Goal: Find specific fact: Find specific fact

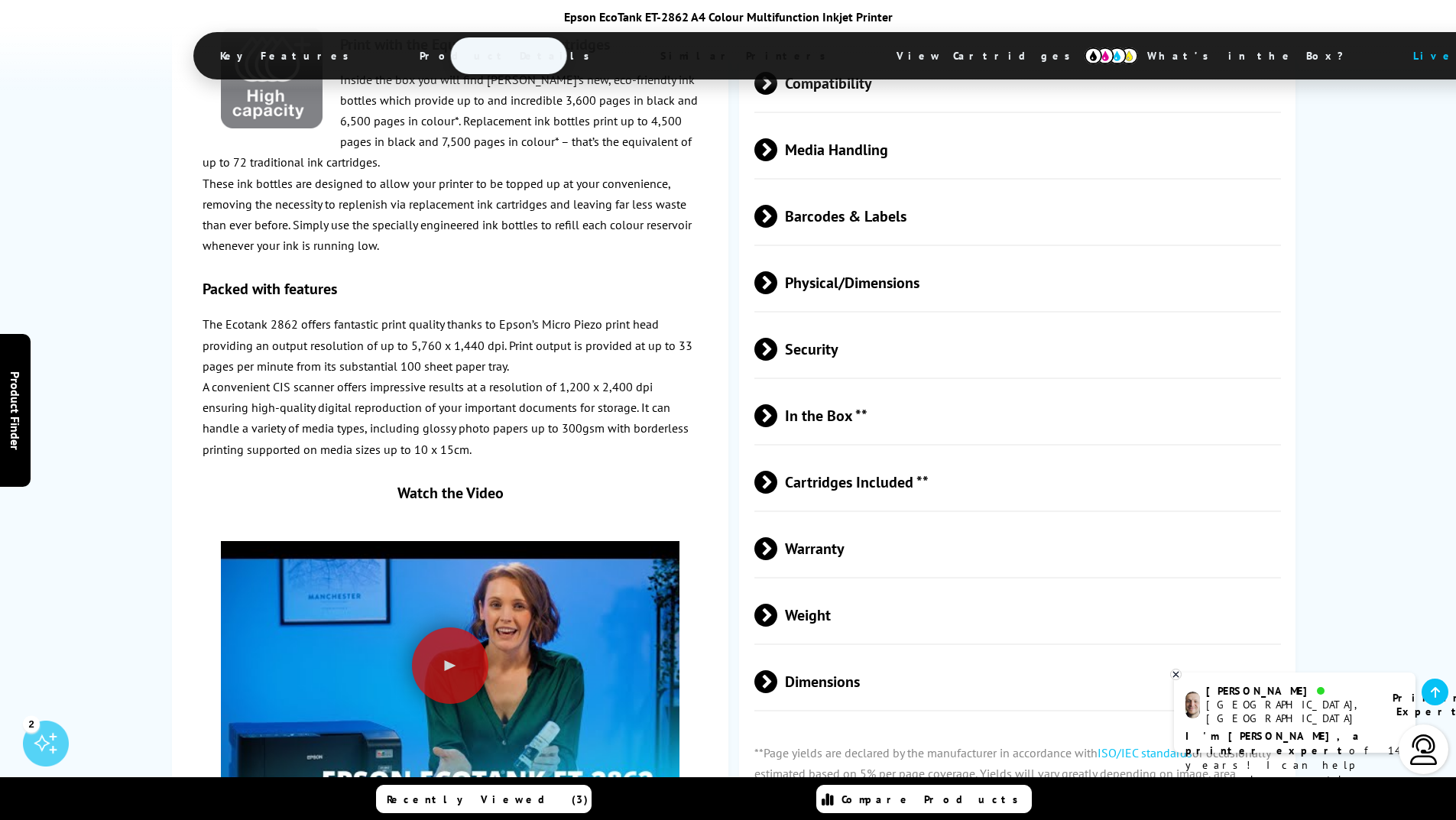
scroll to position [2523, 0]
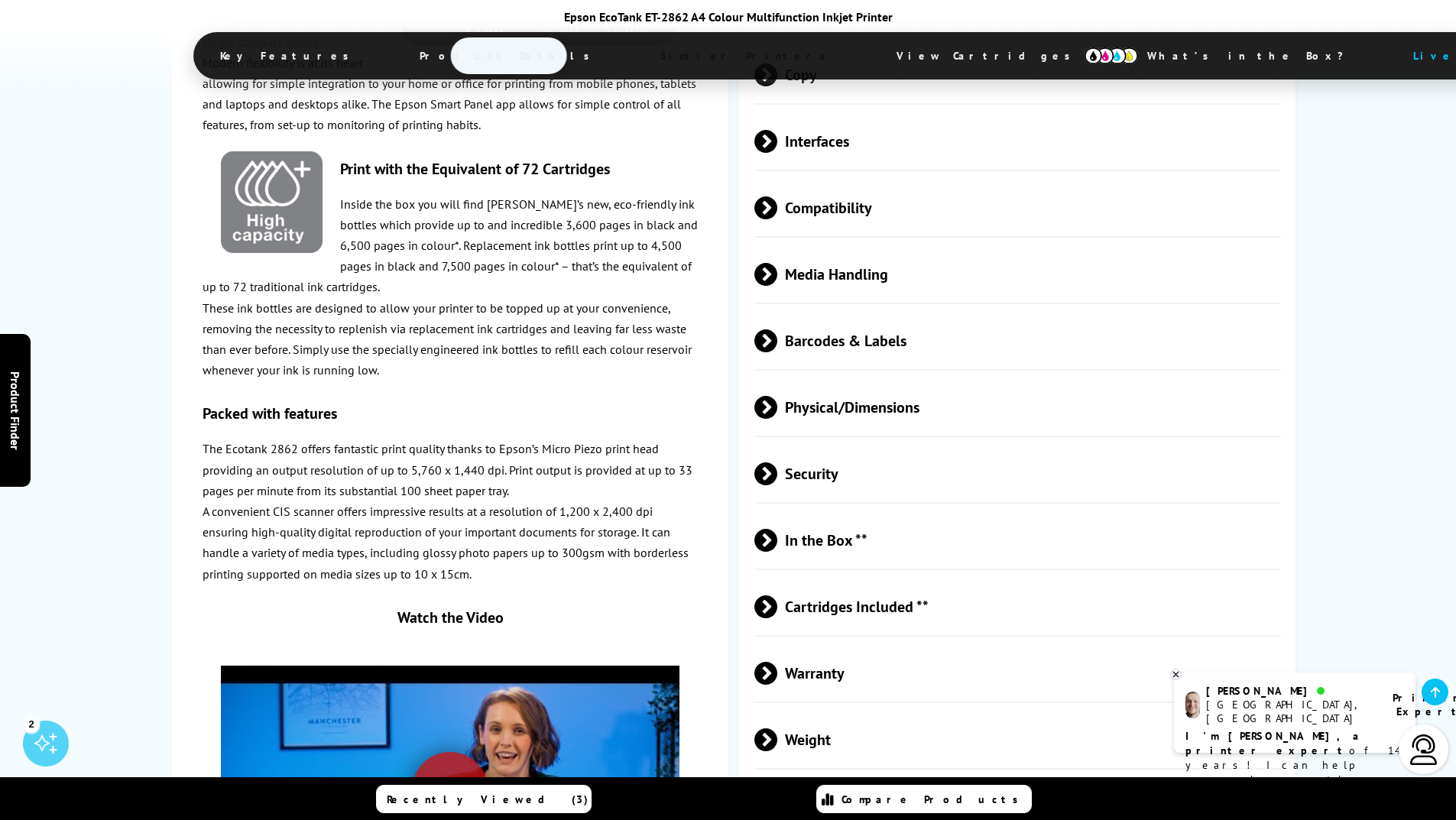
click at [837, 578] on span "Cartridges Included **" at bounding box center [1018, 606] width 528 height 57
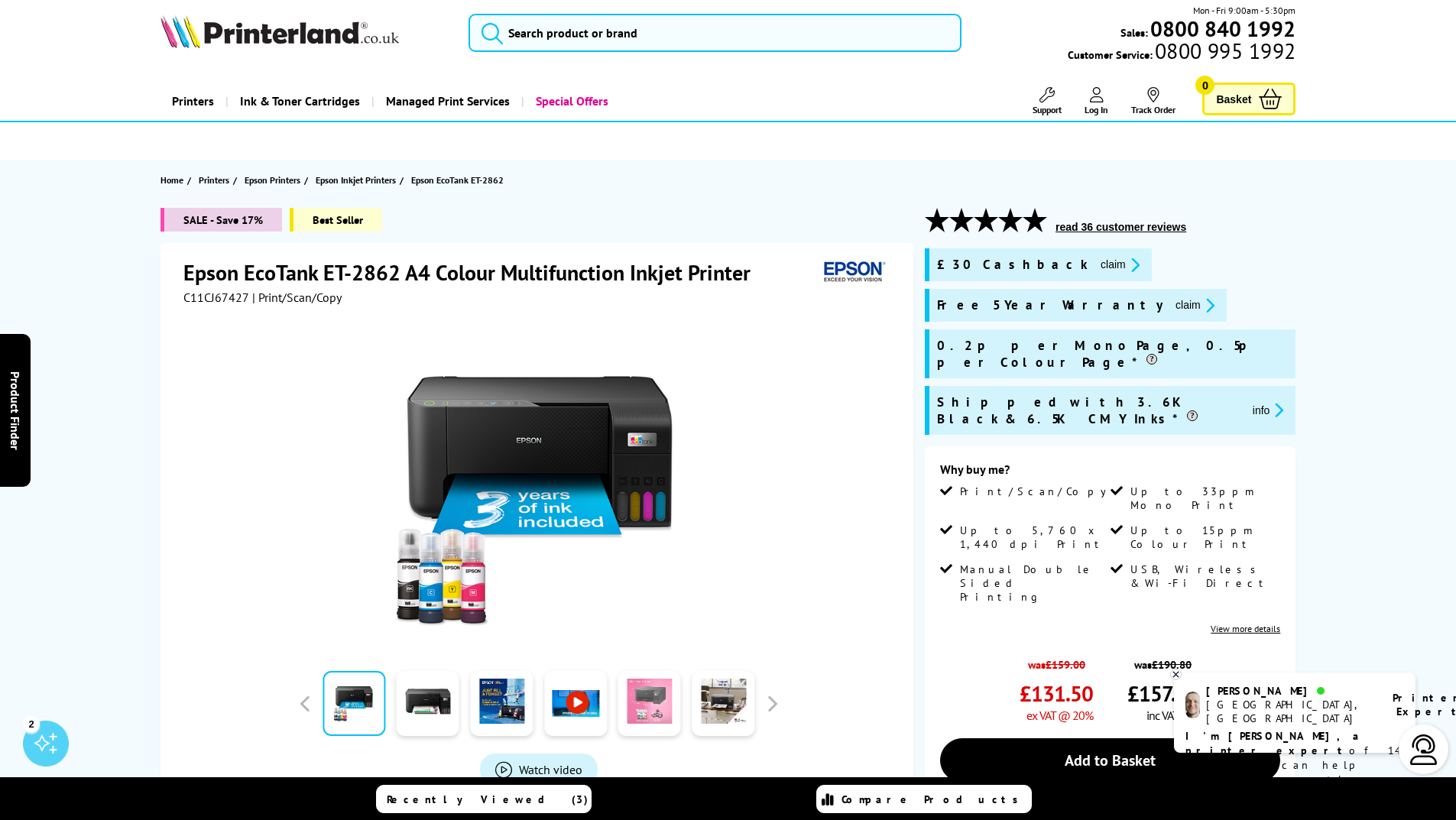
scroll to position [0, 0]
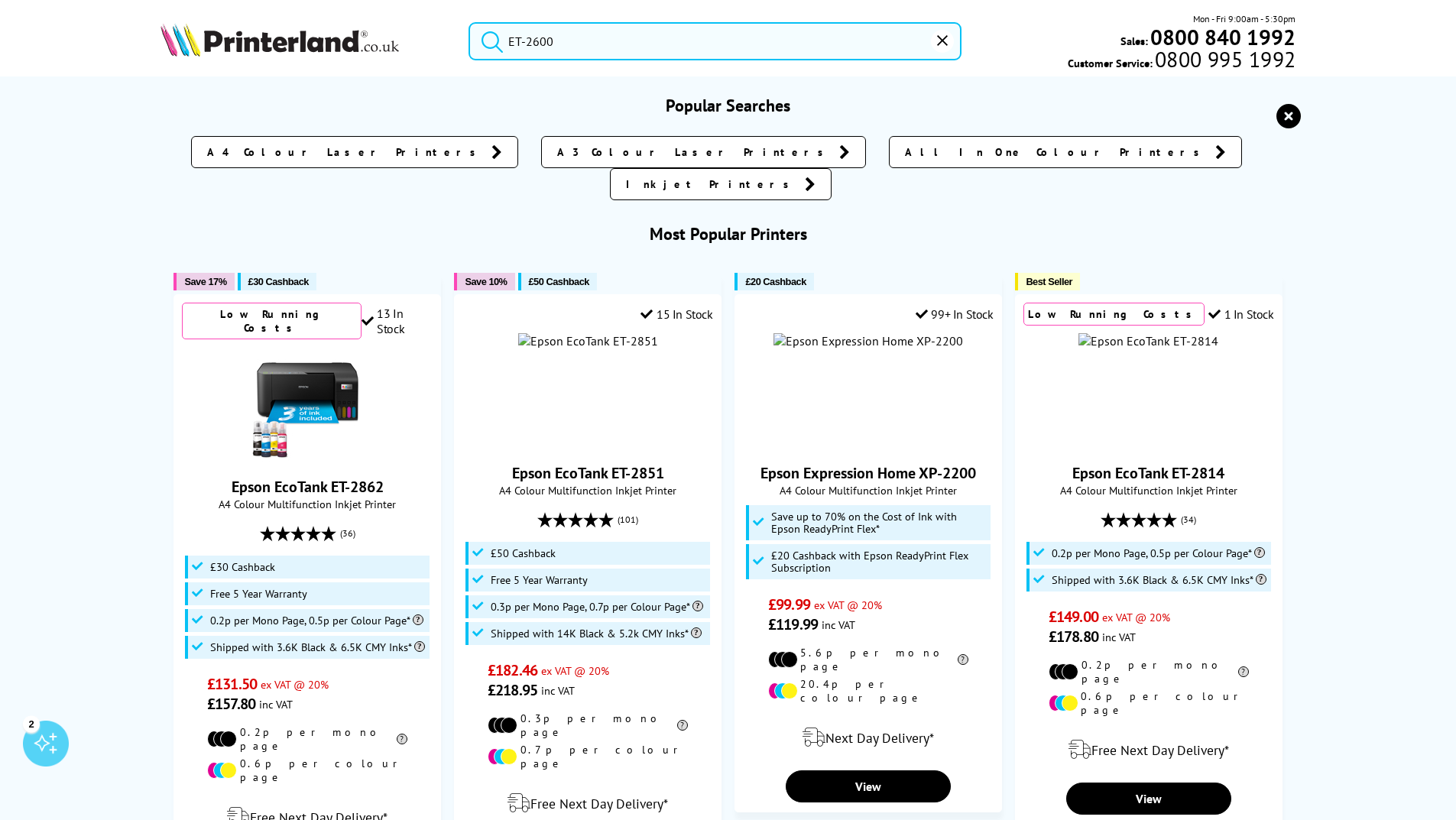
click at [609, 46] on input "ET-2600" at bounding box center [715, 41] width 493 height 38
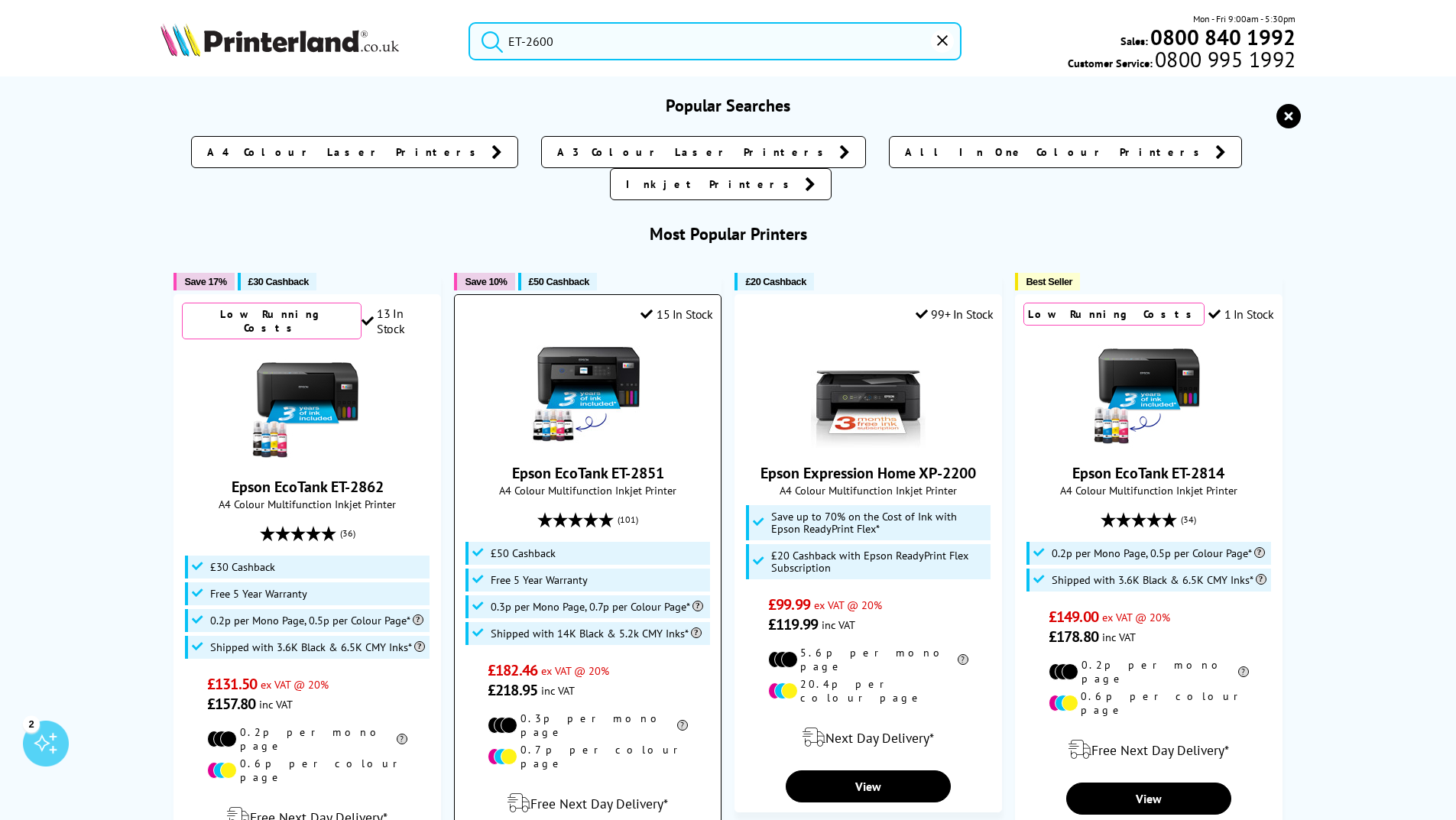
click at [470, 22] on button "submit" at bounding box center [489, 39] width 38 height 34
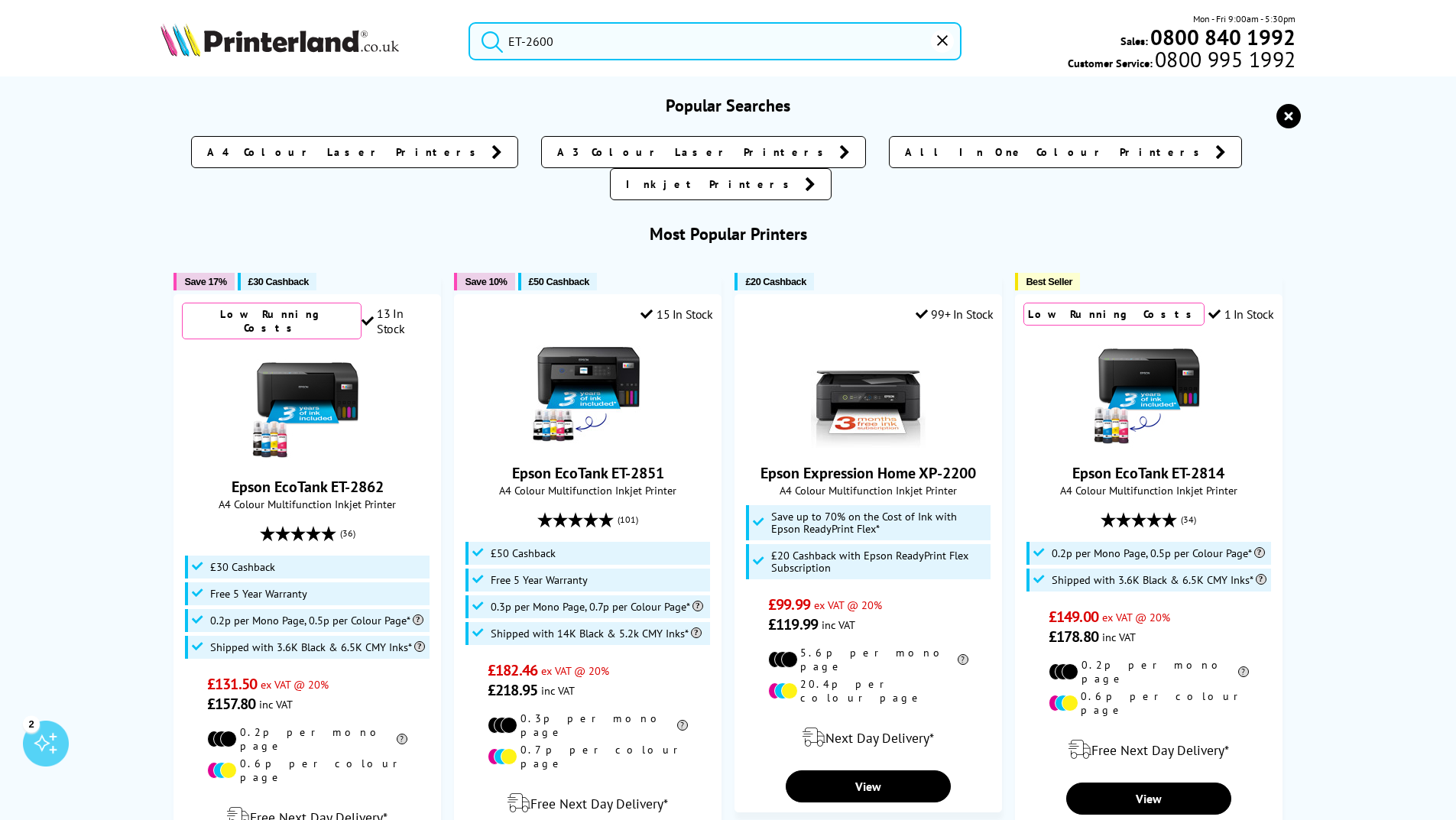
click at [604, 32] on input "ET-2600" at bounding box center [715, 41] width 493 height 38
click at [566, 45] on input "ET-2600" at bounding box center [715, 41] width 493 height 38
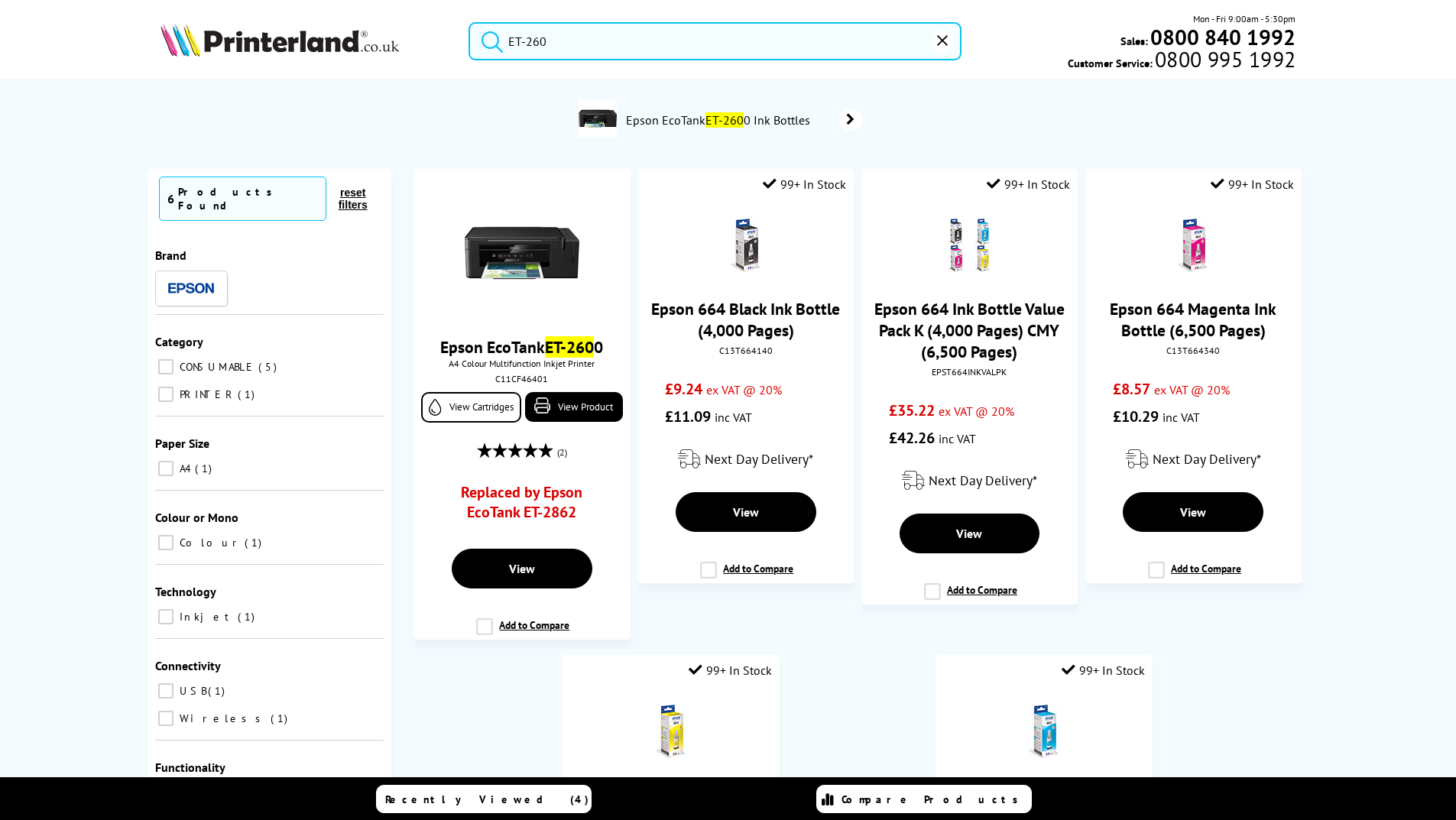
type input "ET-2600"
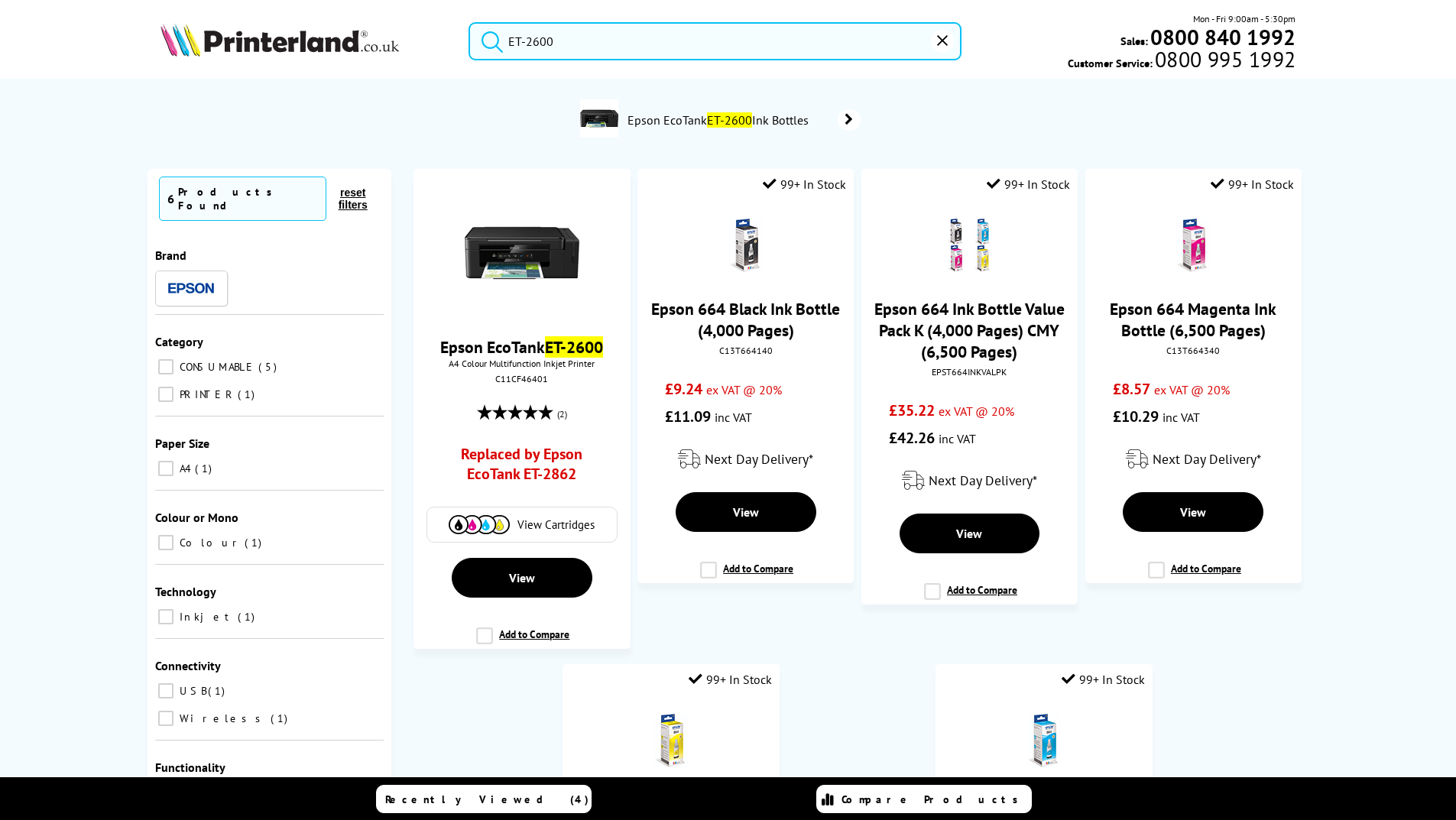
click at [470, 22] on button "submit" at bounding box center [489, 39] width 38 height 34
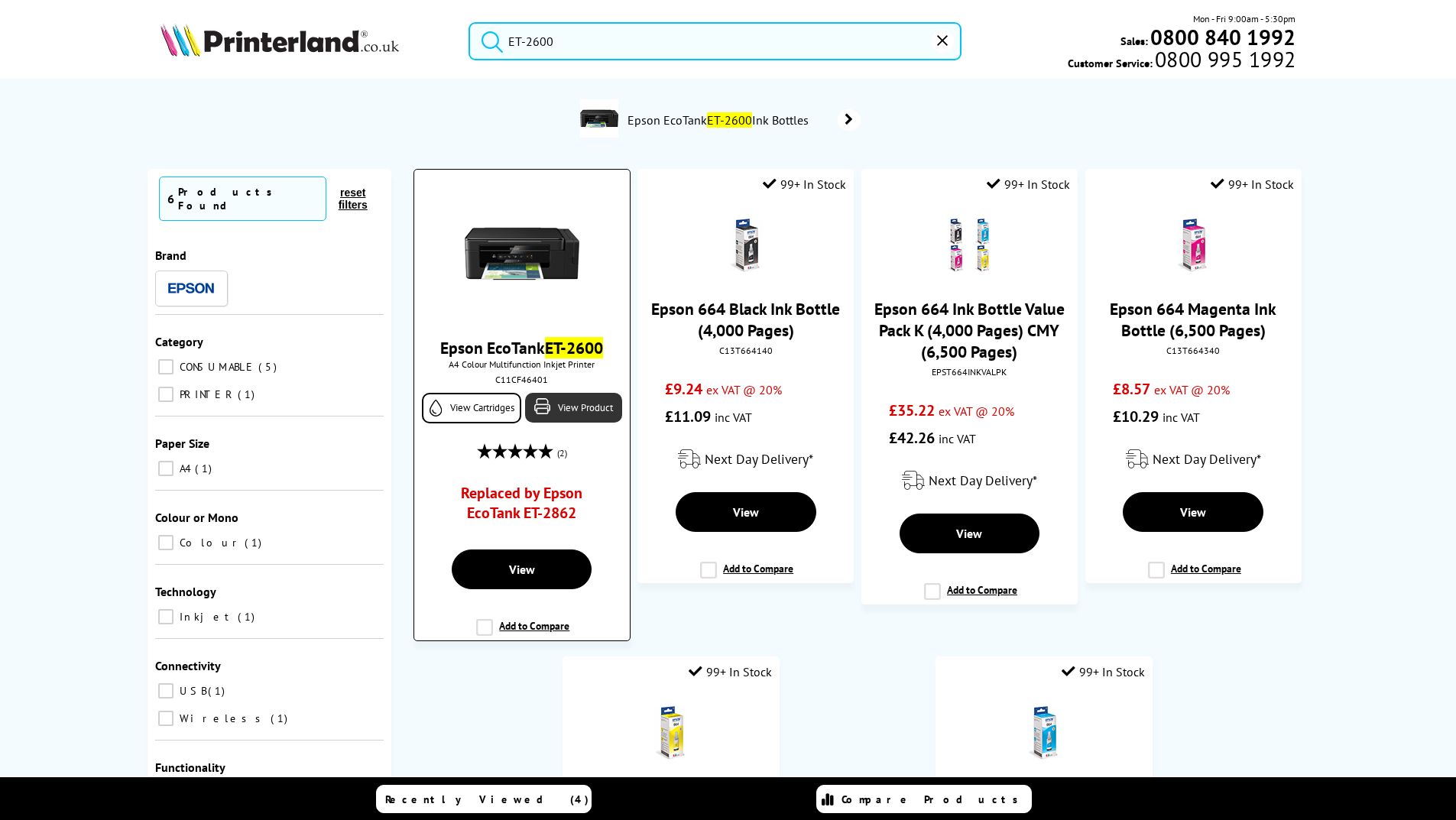
click at [566, 404] on link "View Product" at bounding box center [573, 408] width 96 height 30
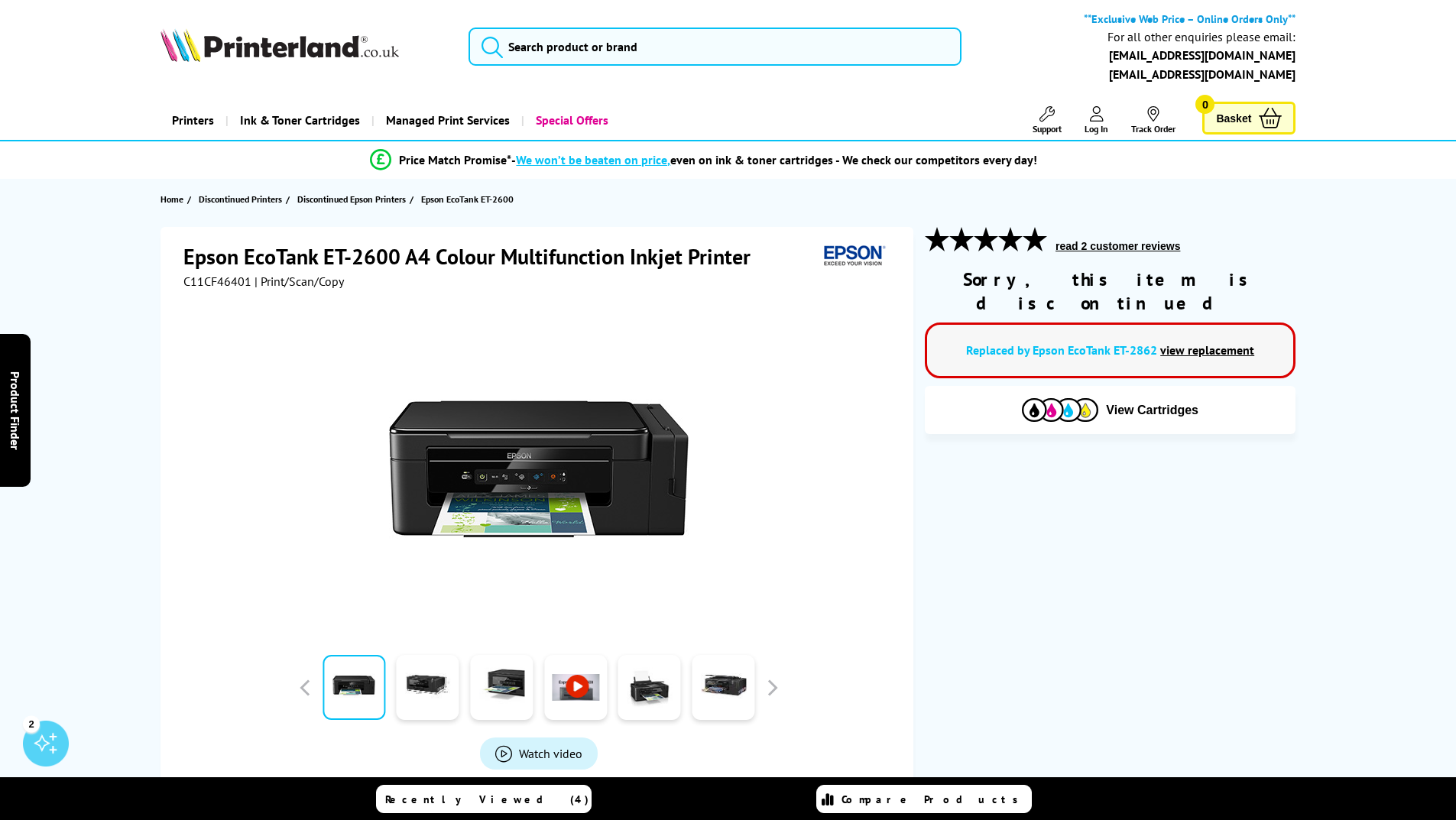
click at [235, 281] on span "C11CF46401" at bounding box center [217, 281] width 68 height 15
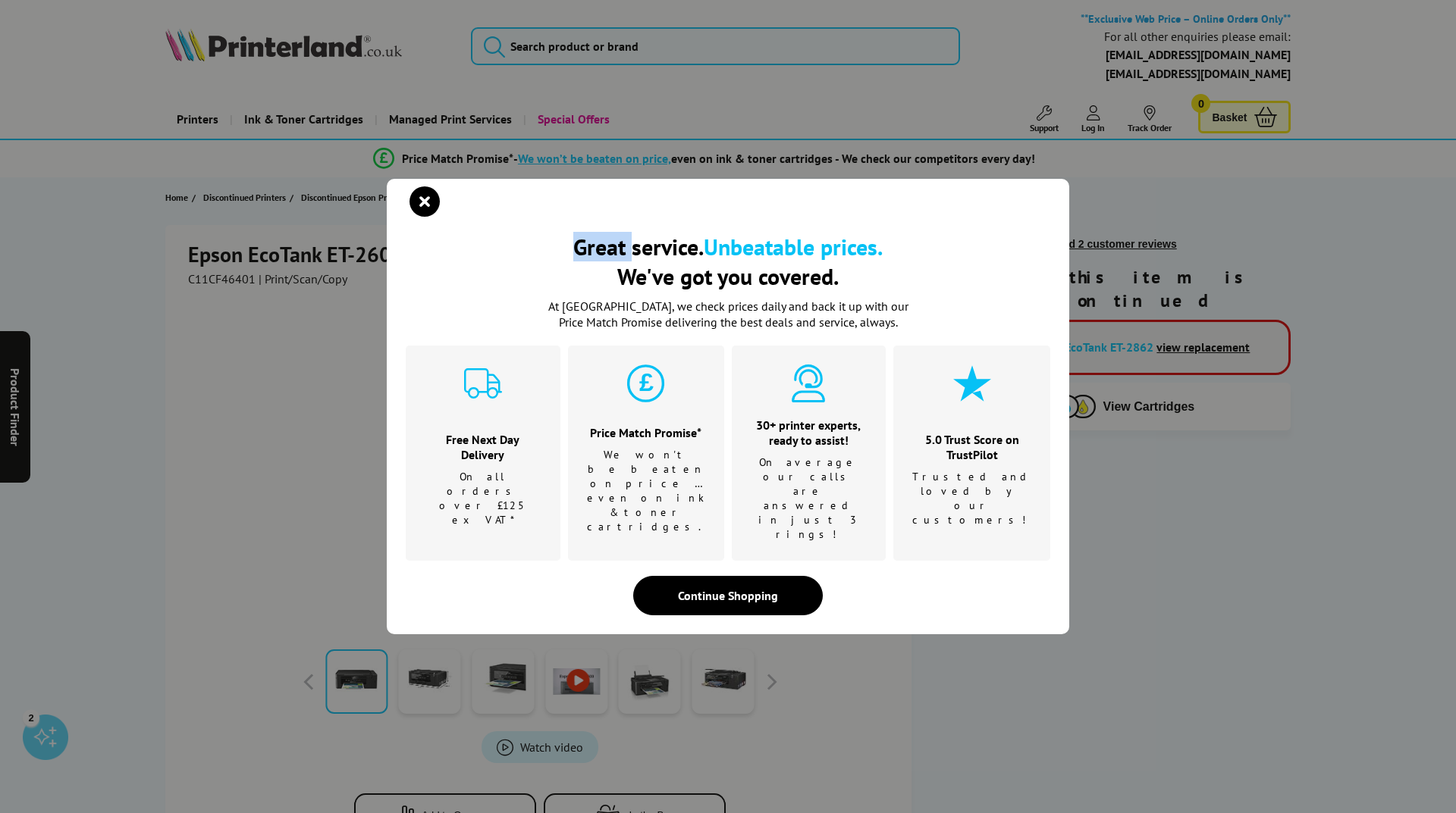
click at [233, 278] on div "Great service. Unbeatable prices. We've got you covered. Great service. Unbeata…" at bounding box center [728, 406] width 1456 height 813
drag, startPoint x: 233, startPoint y: 278, endPoint x: 433, endPoint y: 232, distance: 205.2
click at [433, 217] on icon "close modal" at bounding box center [424, 201] width 30 height 30
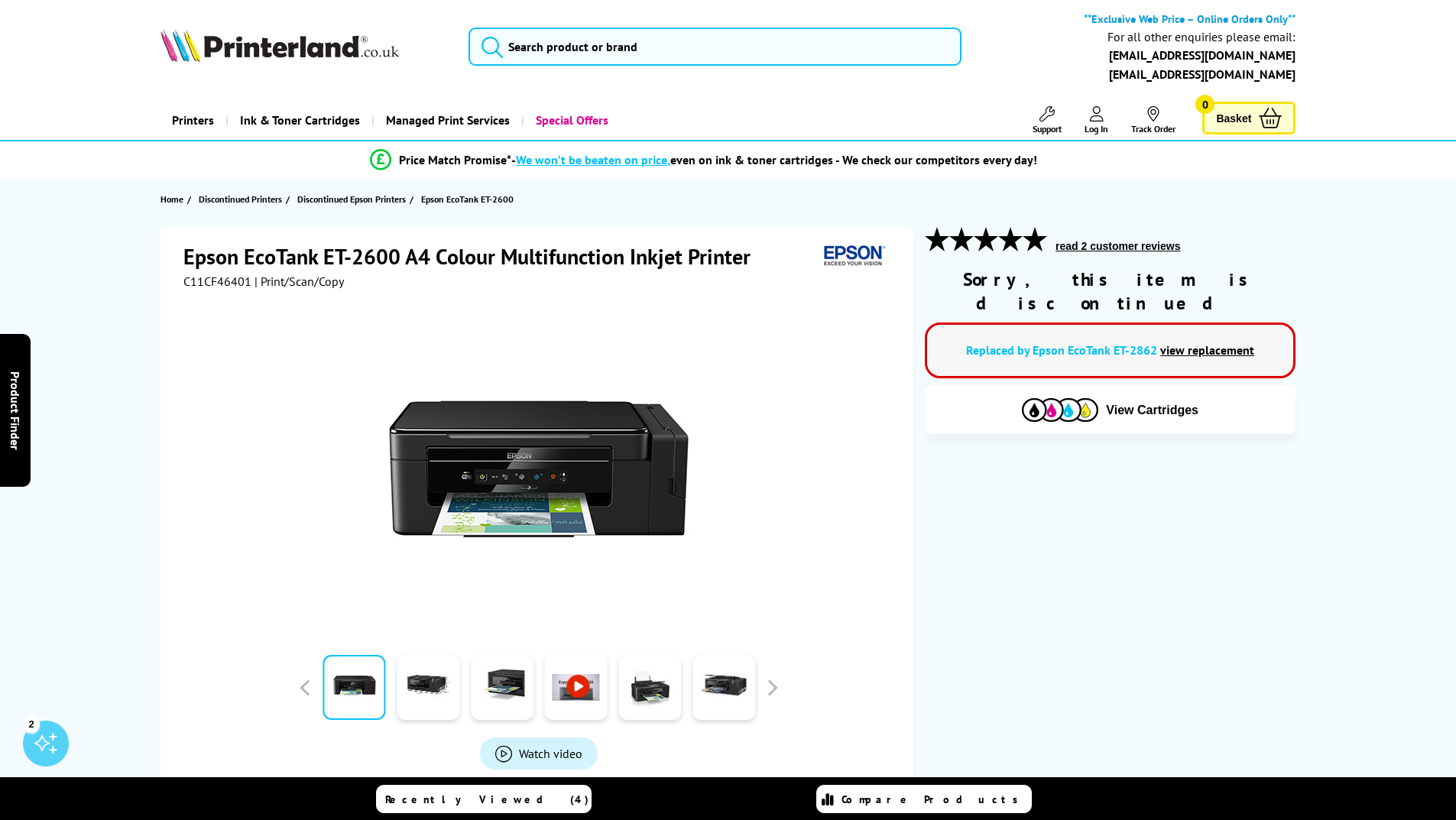
click at [227, 282] on span "C11CF46401" at bounding box center [217, 281] width 68 height 15
copy span "C11CF46401"
